Goal: Task Accomplishment & Management: Manage account settings

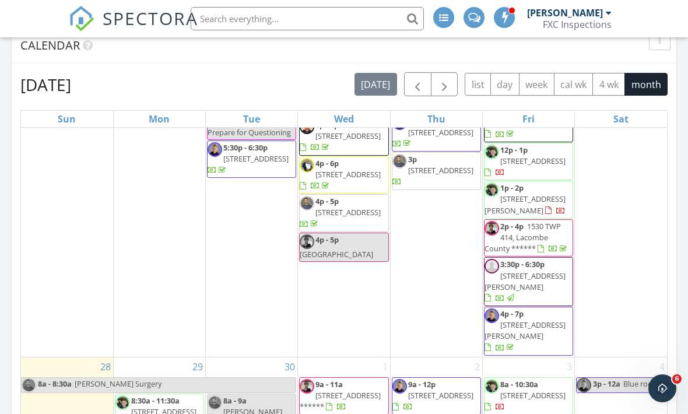
scroll to position [1570, 0]
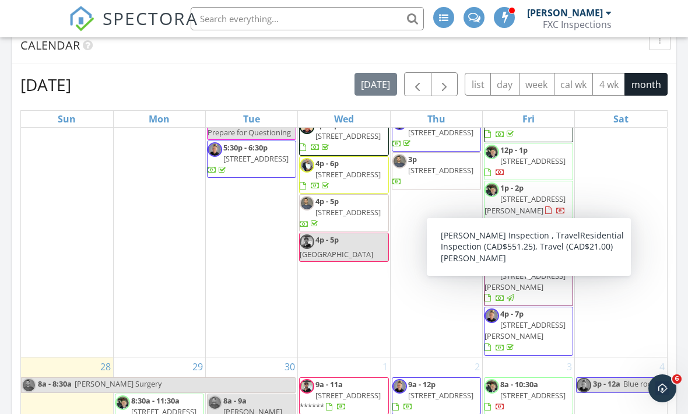
click at [546, 292] on span "[STREET_ADDRESS][PERSON_NAME]" at bounding box center [524, 281] width 81 height 22
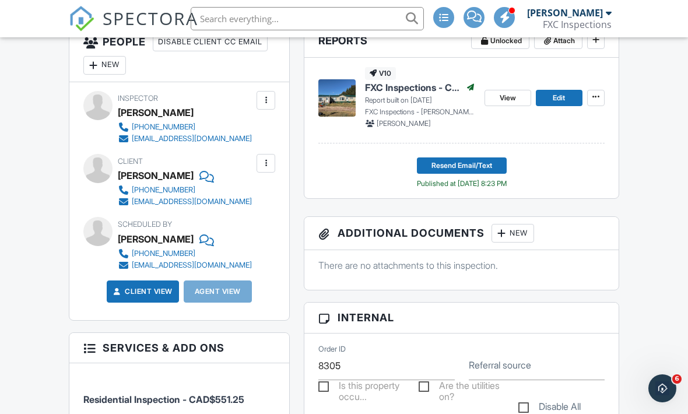
click at [572, 93] on link "Edit" at bounding box center [559, 98] width 47 height 16
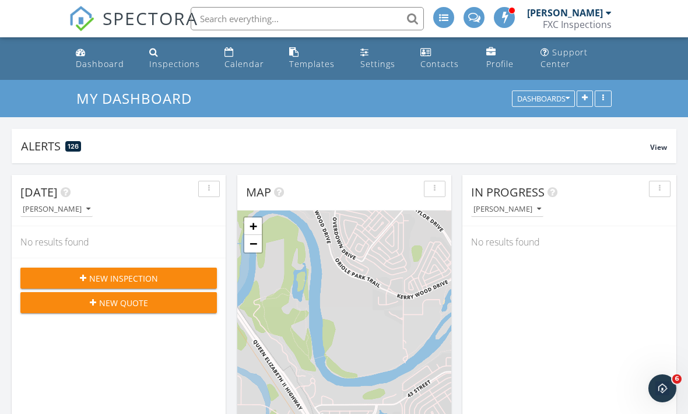
click at [93, 61] on div "Dashboard" at bounding box center [100, 63] width 48 height 11
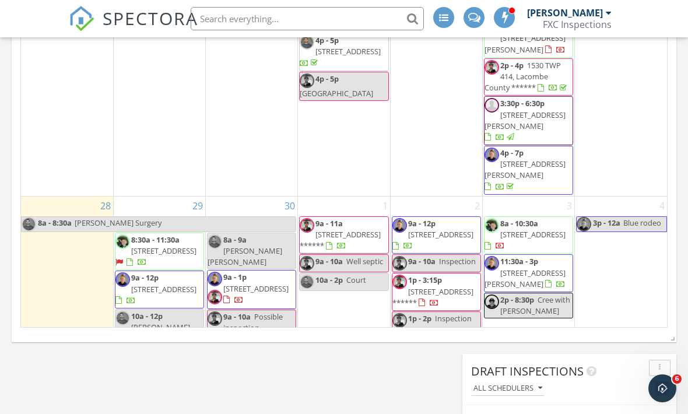
scroll to position [1433, 0]
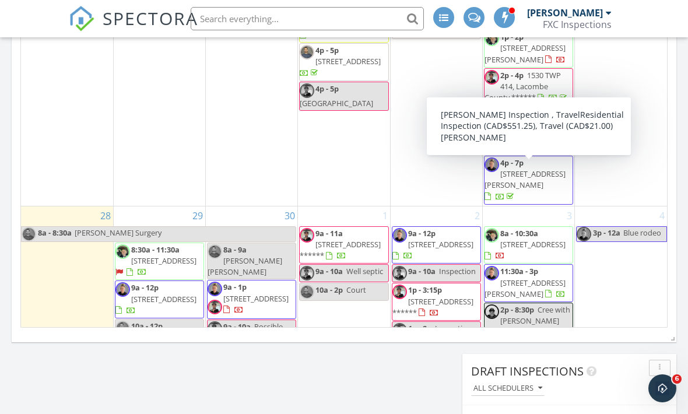
click at [549, 141] on span "[STREET_ADDRESS][PERSON_NAME]" at bounding box center [524, 130] width 81 height 22
